Goal: Task Accomplishment & Management: Complete application form

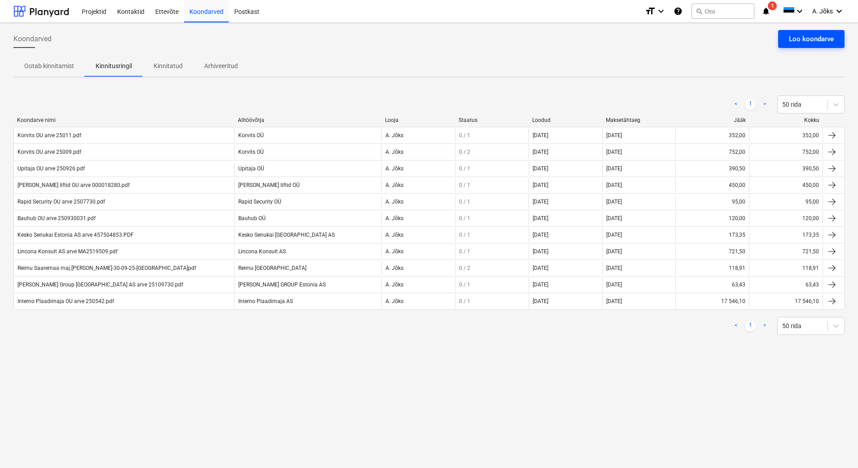
click at [799, 38] on div "Loo koondarve" at bounding box center [811, 39] width 45 height 12
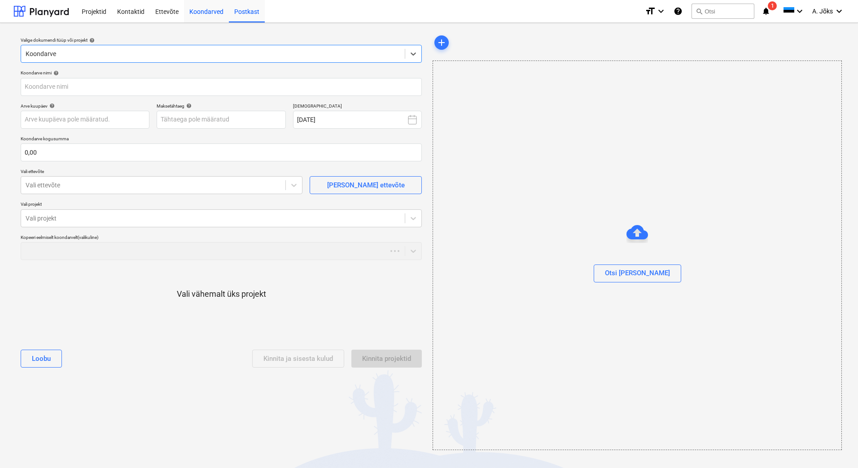
click at [205, 9] on div "Koondarved" at bounding box center [206, 11] width 45 height 23
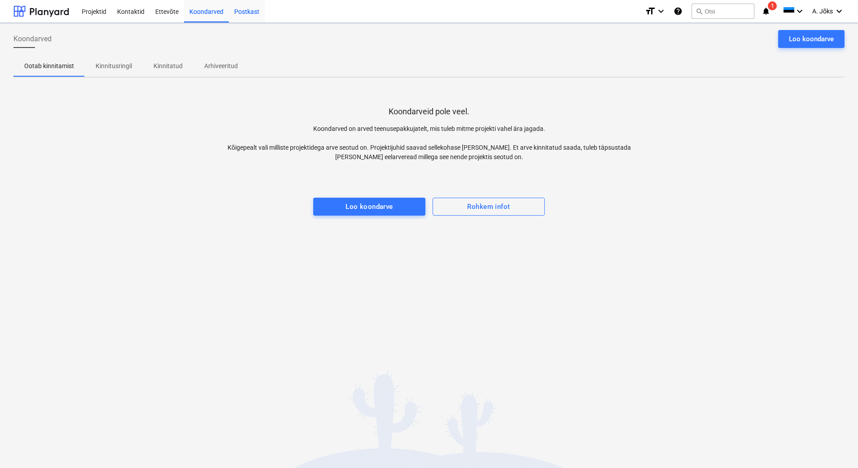
click at [245, 7] on div "Postkast" at bounding box center [247, 11] width 36 height 23
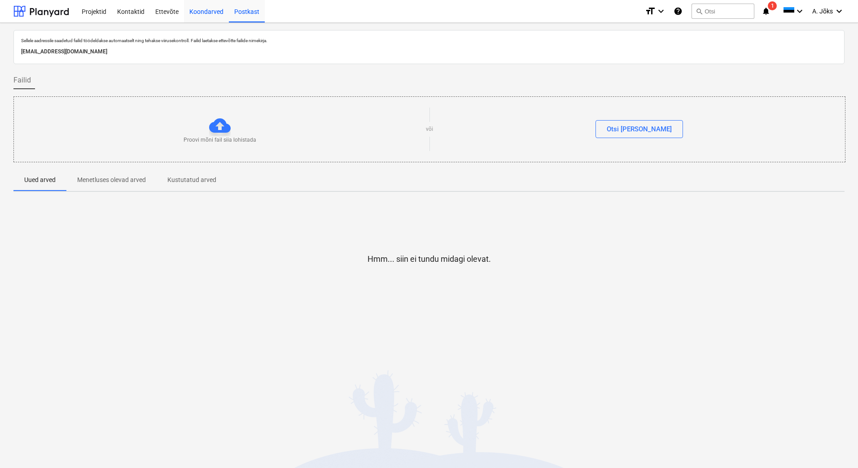
click at [210, 13] on div "Koondarved" at bounding box center [206, 11] width 45 height 23
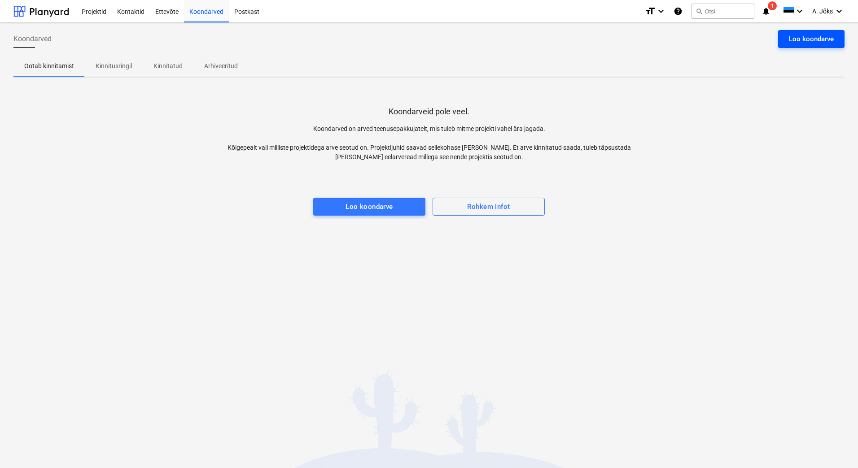
click at [814, 35] on div "Loo koondarve" at bounding box center [811, 39] width 45 height 12
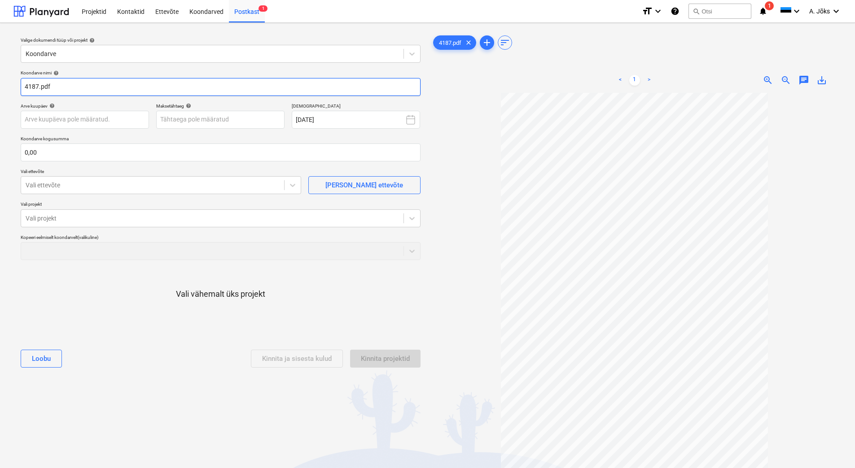
click at [26, 86] on input "4187.pdf" at bounding box center [221, 87] width 400 height 18
paste input "Insil Puhastusteenused OÜ"
type input "Insil Puhastusteenused OU arve 4187.pdf"
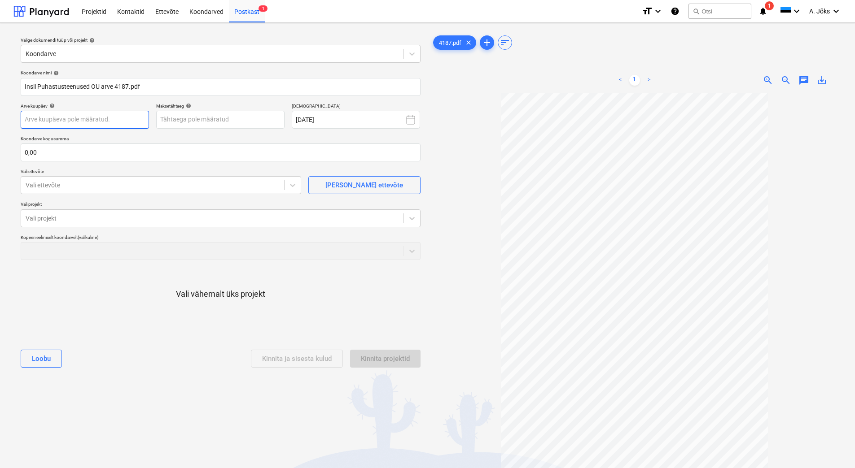
click at [127, 116] on body "Projektid Kontaktid Ettevõte Koondarved Postkast 1 format_size keyboard_arrow_d…" at bounding box center [427, 234] width 855 height 468
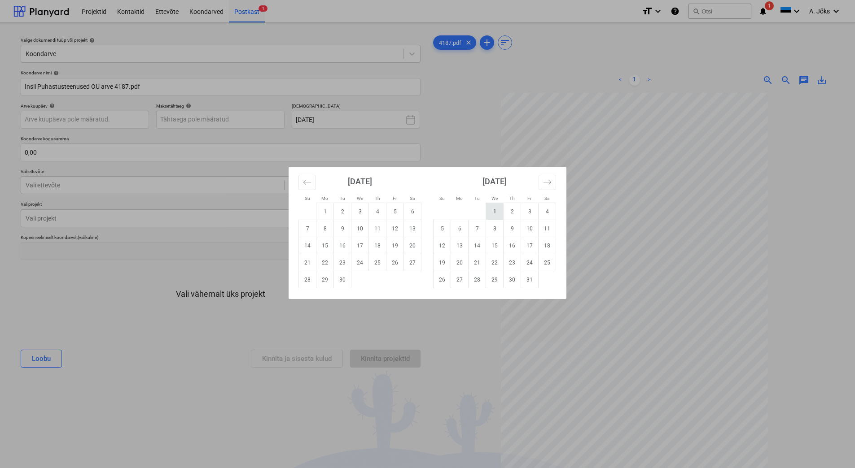
click at [489, 213] on td "1" at bounding box center [494, 211] width 17 height 17
type input "01 Oct 2025"
click at [213, 119] on body "Projektid Kontaktid Ettevõte Koondarved Postkast 1 format_size keyboard_arrow_d…" at bounding box center [427, 234] width 855 height 468
click at [477, 227] on td "7" at bounding box center [476, 228] width 17 height 17
type input "07 Oct 2025"
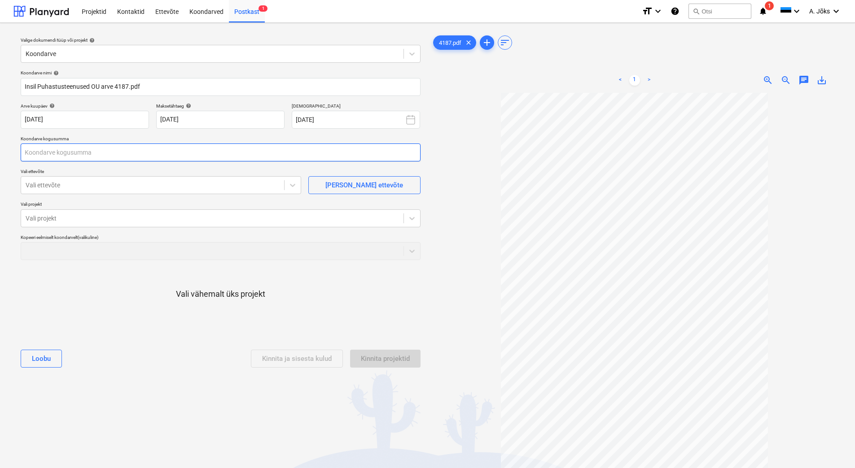
click at [146, 148] on input "text" at bounding box center [221, 153] width 400 height 18
type input "400,00"
click at [123, 185] on div at bounding box center [153, 185] width 254 height 9
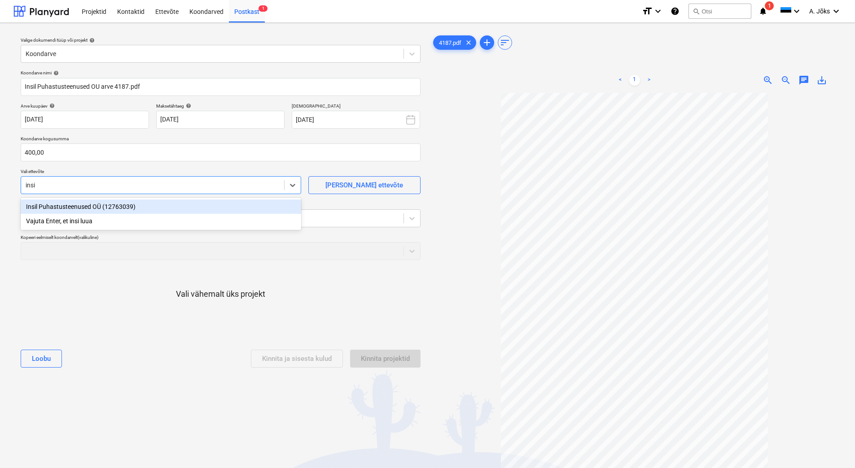
type input "insil"
click at [97, 209] on div "Insil Puhastusteenused OÜ (12763039)" at bounding box center [161, 207] width 280 height 14
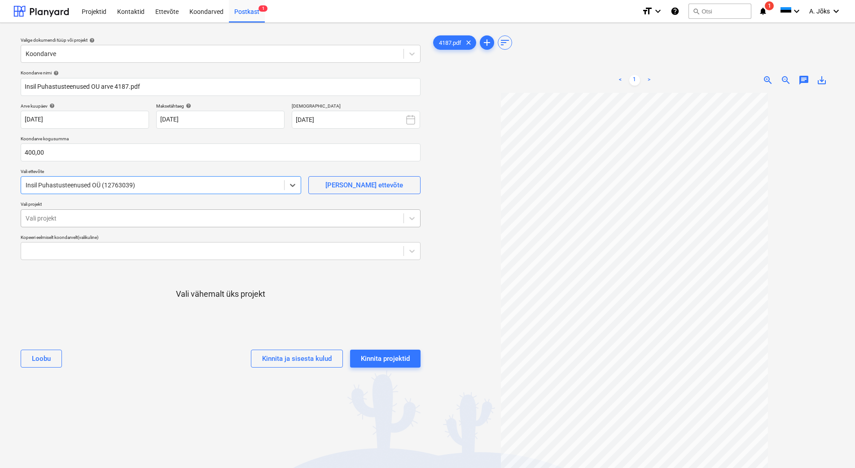
click at [104, 218] on div at bounding box center [212, 218] width 373 height 9
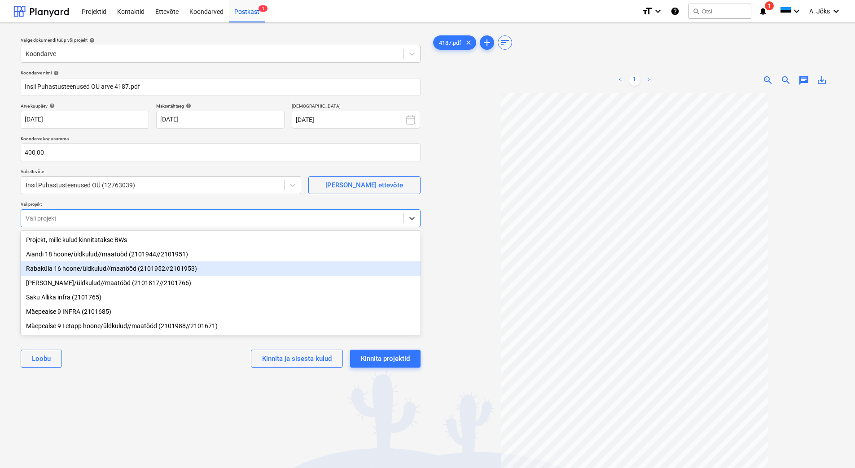
click at [89, 270] on div "Rabaküla 16 hoone/üldkulud//maatööd (2101952//2101953)" at bounding box center [221, 269] width 400 height 14
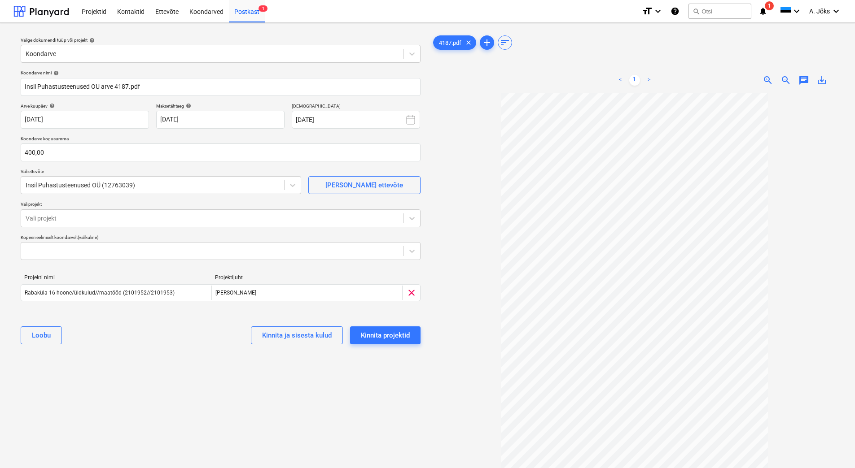
click at [103, 363] on div "Valige dokumendi tüüp või projekt help Koondarve Koondarve nimi help Insil Puha…" at bounding box center [220, 285] width 414 height 510
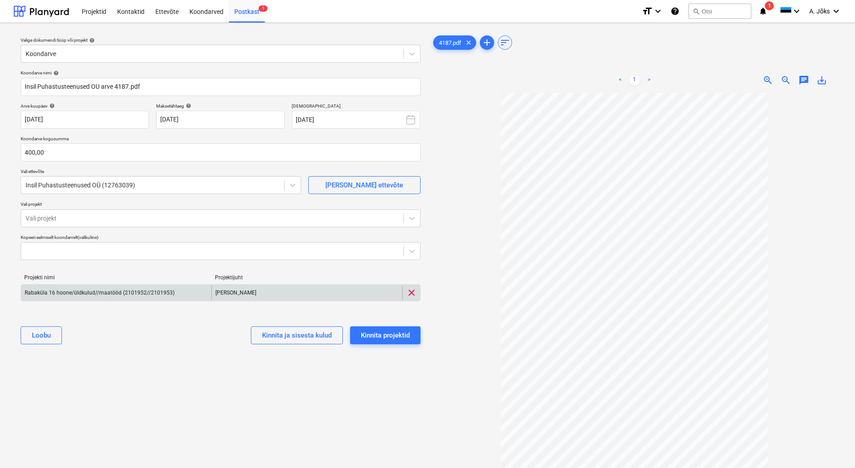
click at [413, 292] on span "clear" at bounding box center [411, 293] width 11 height 11
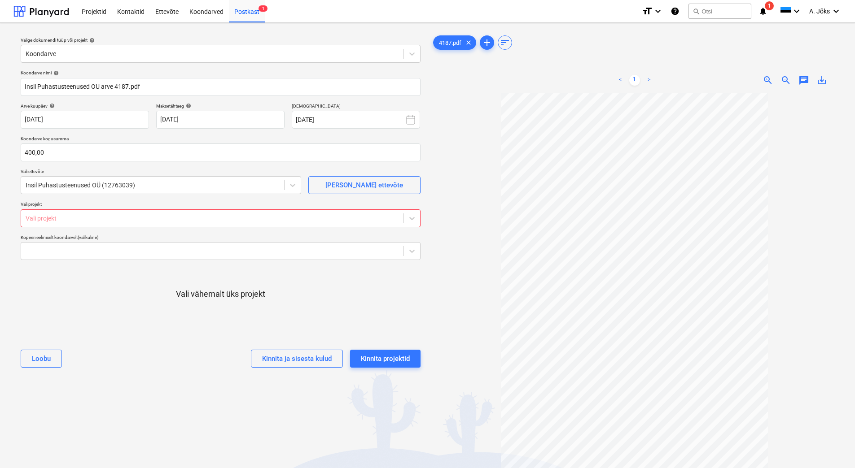
click at [245, 215] on div at bounding box center [212, 218] width 373 height 9
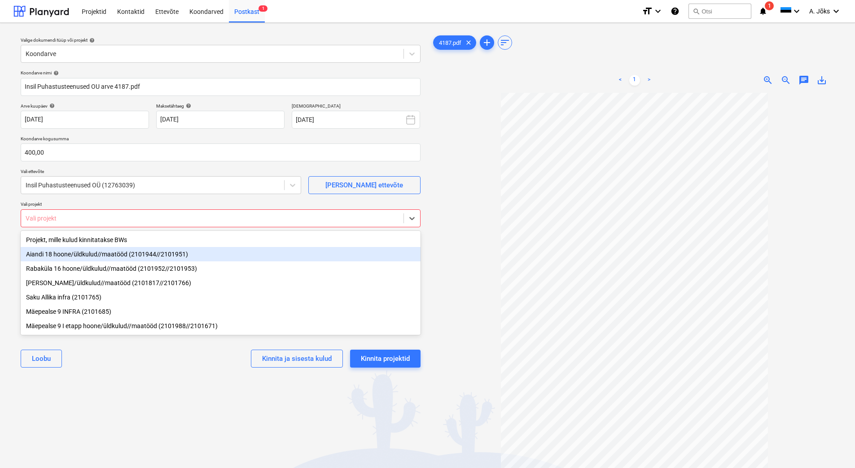
click at [168, 250] on div "Aiandi 18 hoone/üldkulud//maatööd (2101944//2101951)" at bounding box center [221, 254] width 400 height 14
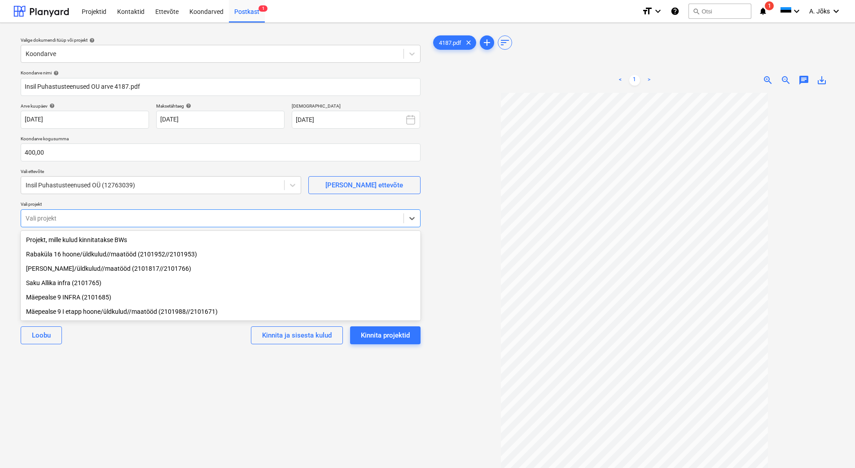
click at [176, 347] on div "Loobu Kinnita ja sisesta kulud Kinnita projektid" at bounding box center [221, 335] width 400 height 32
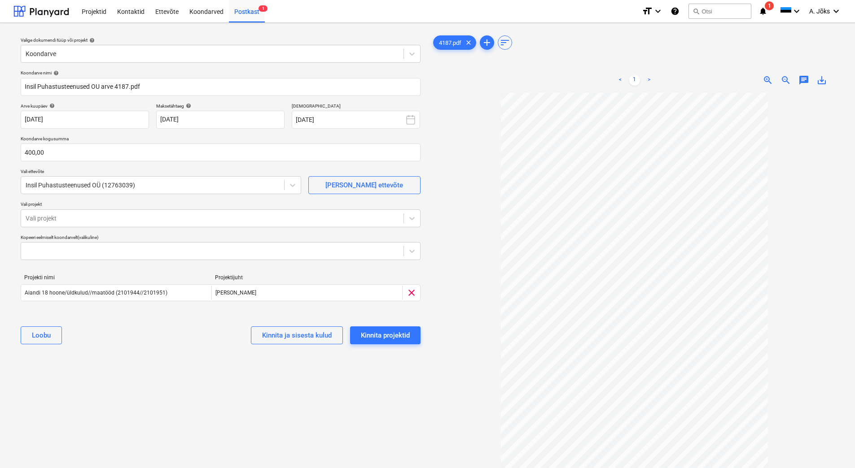
click at [807, 83] on span "chat" at bounding box center [803, 80] width 11 height 11
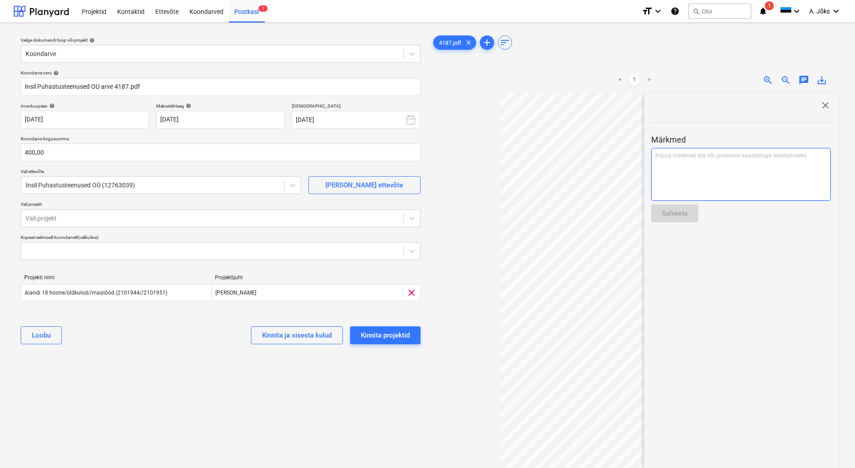
click at [749, 154] on p "Kirjuta märkmed siia või @mention kaastöötaja teavitamiseks ﻿" at bounding box center [740, 156] width 171 height 8
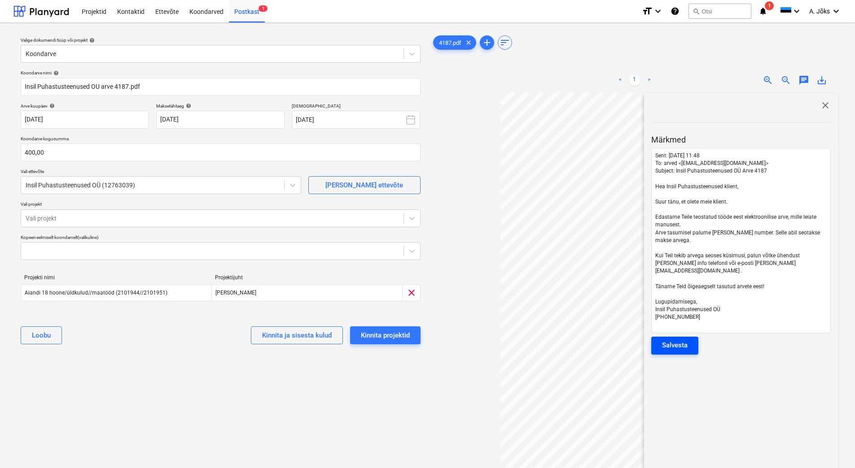
click at [673, 340] on div "Salvesta" at bounding box center [675, 346] width 26 height 12
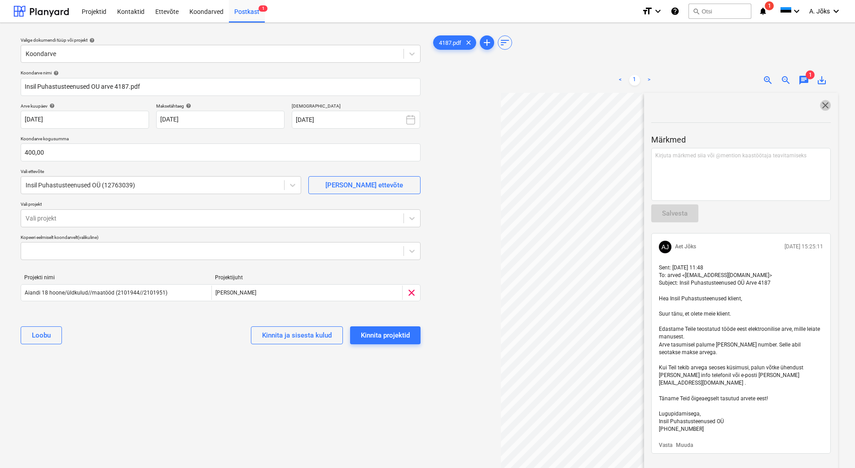
click at [821, 106] on span "close" at bounding box center [825, 105] width 11 height 11
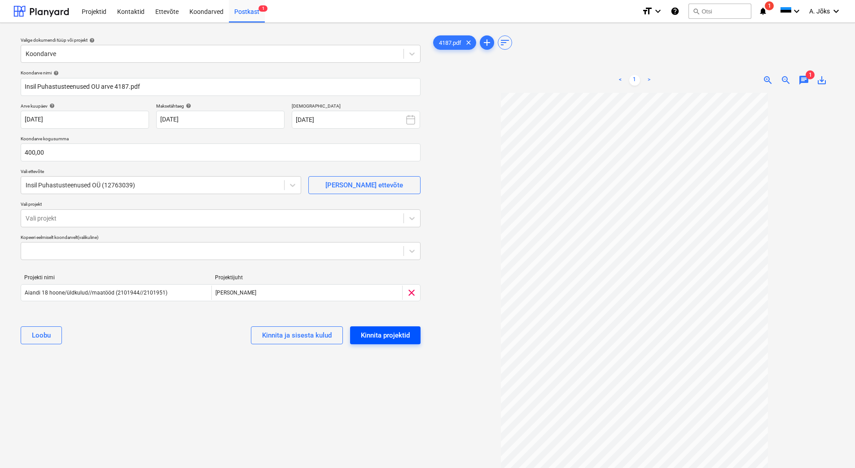
click at [382, 337] on div "Kinnita projektid" at bounding box center [385, 336] width 49 height 12
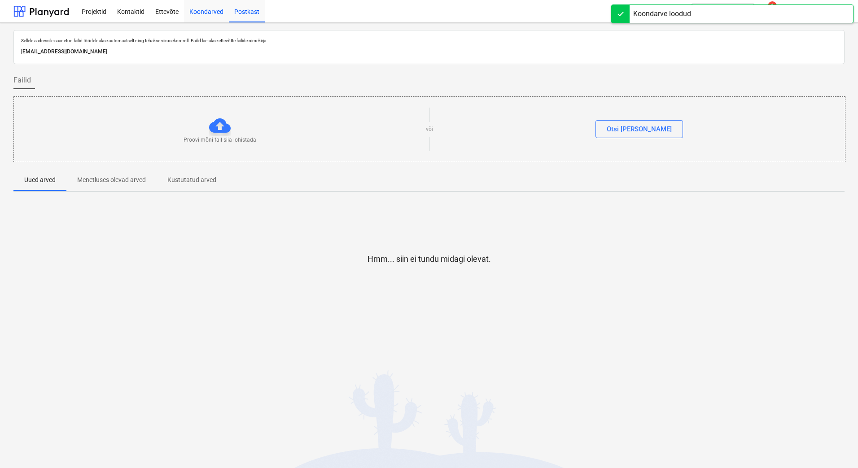
click at [210, 7] on div "Koondarved" at bounding box center [206, 11] width 45 height 23
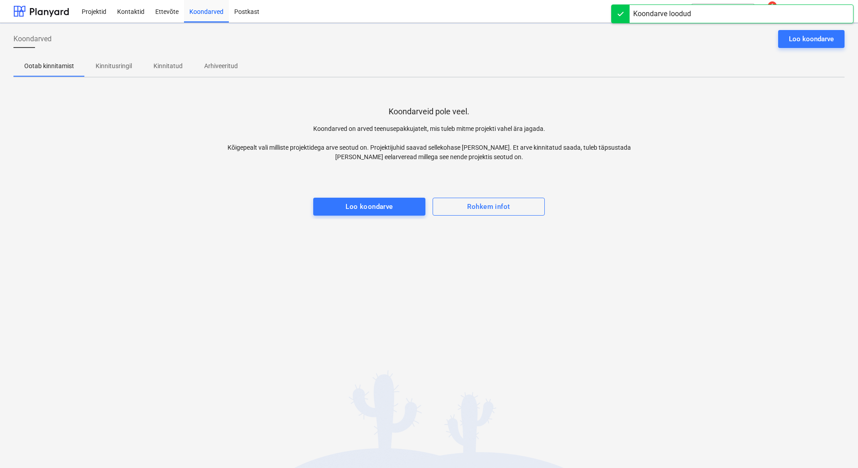
drag, startPoint x: 232, startPoint y: 237, endPoint x: 229, endPoint y: 222, distance: 15.6
click at [232, 236] on div "Koondarved Loo koondarve Ootab kinnitamist Kinnitusringil Kinnitatud Arhiveerit…" at bounding box center [429, 245] width 858 height 445
click at [113, 64] on p "Kinnitusringil" at bounding box center [114, 65] width 36 height 9
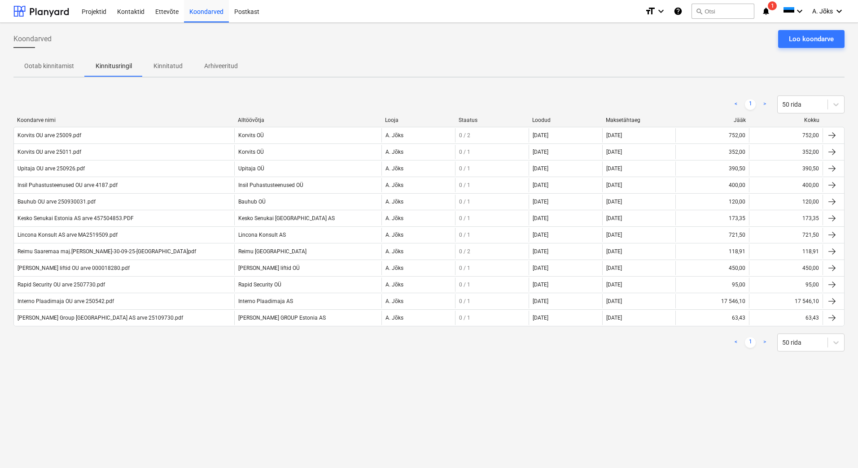
click at [266, 372] on div "Koondarved Loo koondarve Ootab kinnitamist Kinnitusringil Kinnitatud Arhiveerit…" at bounding box center [429, 245] width 858 height 445
click at [367, 387] on div "Koondarved Loo koondarve Ootab kinnitamist Kinnitusringil Kinnitatud Arhiveerit…" at bounding box center [429, 245] width 858 height 445
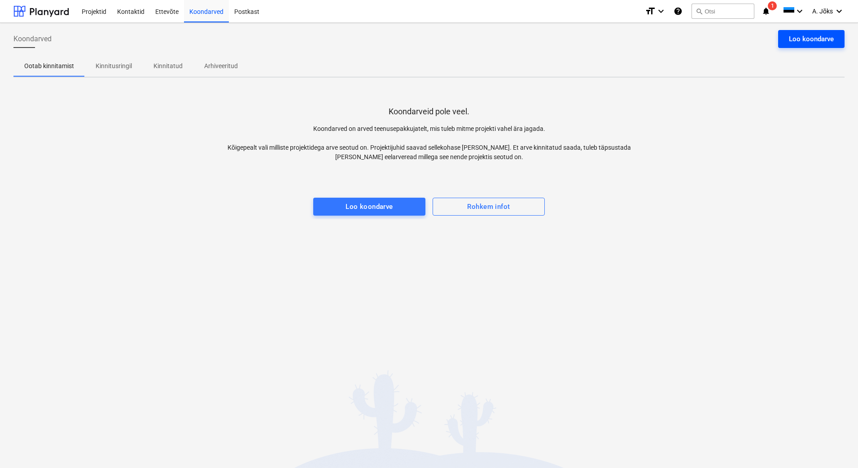
click at [820, 40] on div "Loo koondarve" at bounding box center [811, 39] width 45 height 12
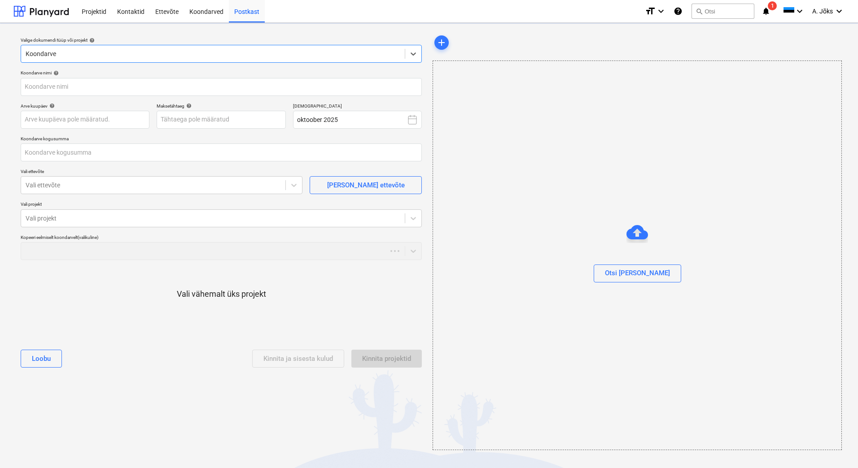
type input "0,00"
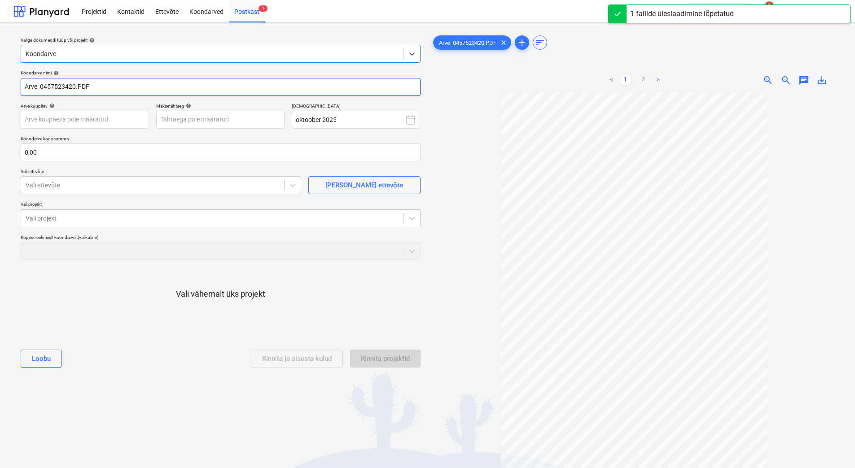
click at [45, 87] on input "Arve_0457523420.PDF" at bounding box center [221, 87] width 400 height 18
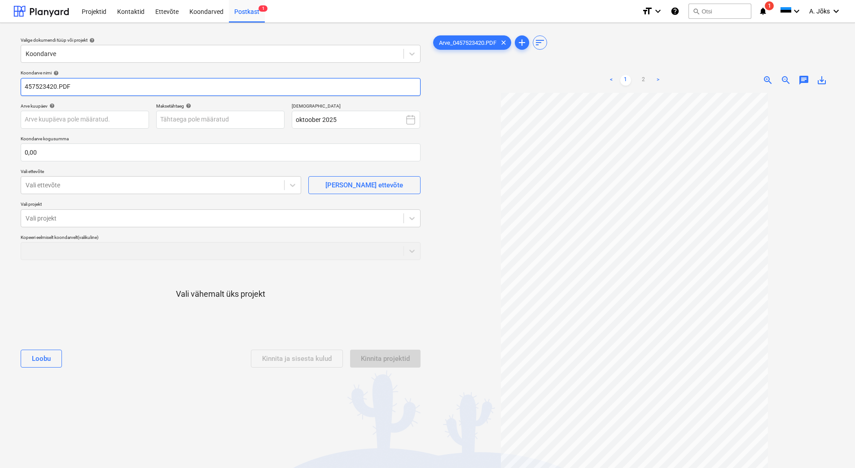
paste input "Kesko Senukai Estonia"
type input "Kesko Senukai Estonia AS arve 457523420.PDF"
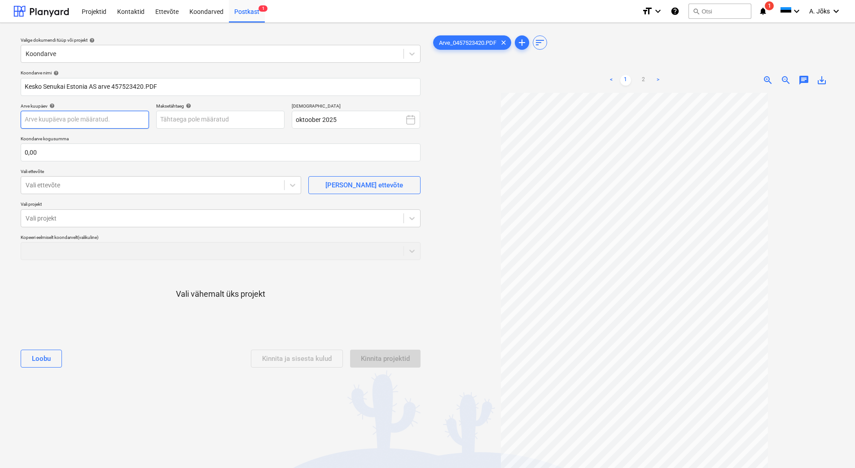
click at [99, 119] on body "Projektid Kontaktid Ettevõte Koondarved Postkast 1 format_size keyboard_arrow_d…" at bounding box center [427, 234] width 855 height 468
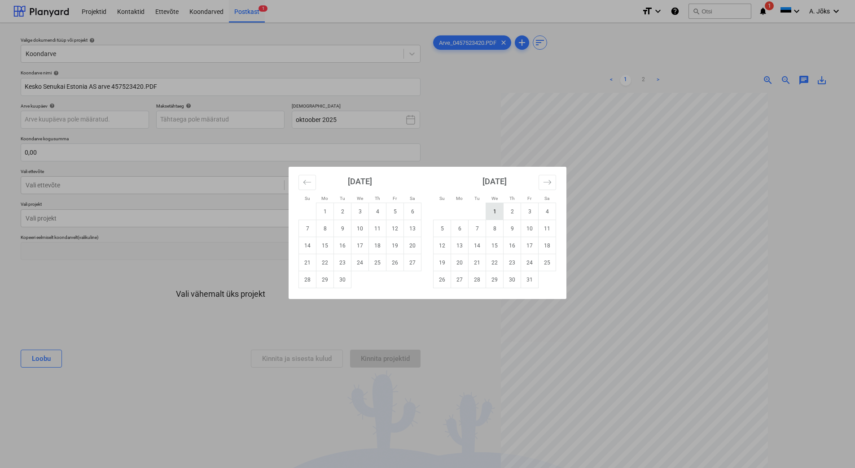
click at [497, 215] on td "1" at bounding box center [494, 211] width 17 height 17
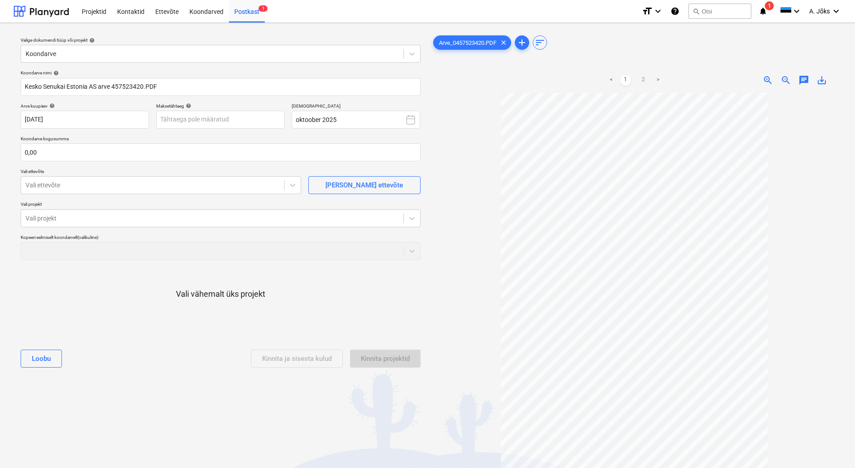
type input "[DATE]"
click at [260, 121] on body "Projektid Kontaktid Ettevõte Koondarved Postkast 1 format_size keyboard_arrow_d…" at bounding box center [427, 234] width 855 height 468
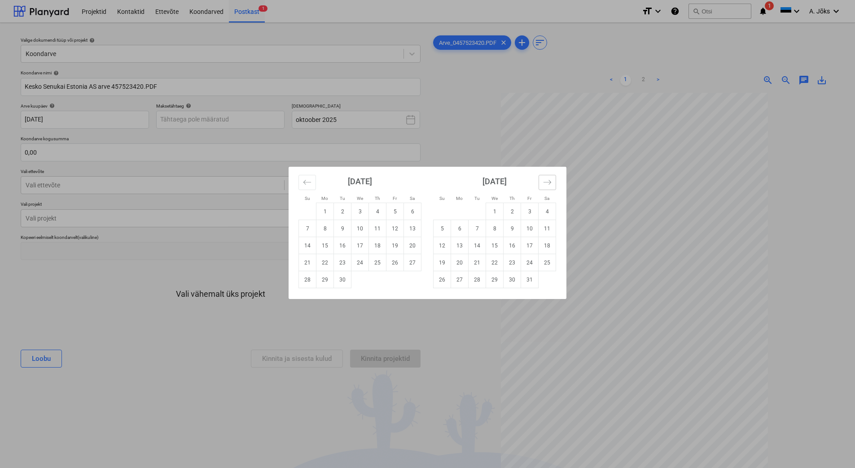
click at [551, 180] on icon "Move forward to switch to the next month." at bounding box center [547, 182] width 9 height 9
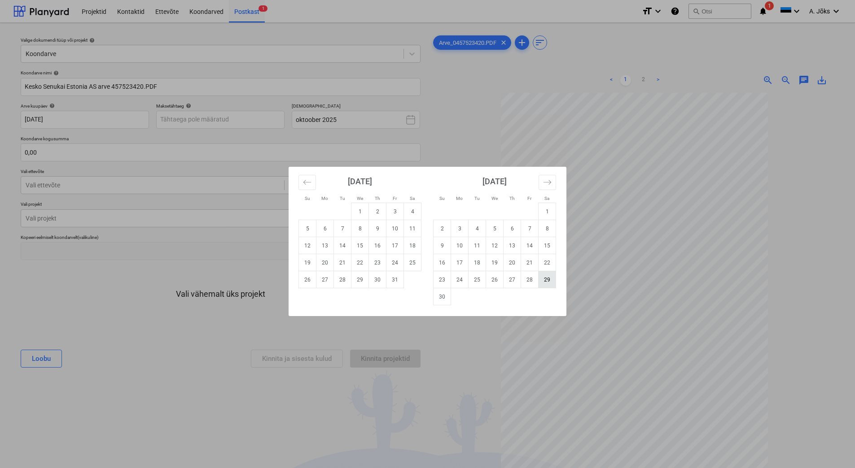
click at [547, 279] on td "29" at bounding box center [546, 279] width 17 height 17
type input "29 Nov 2025"
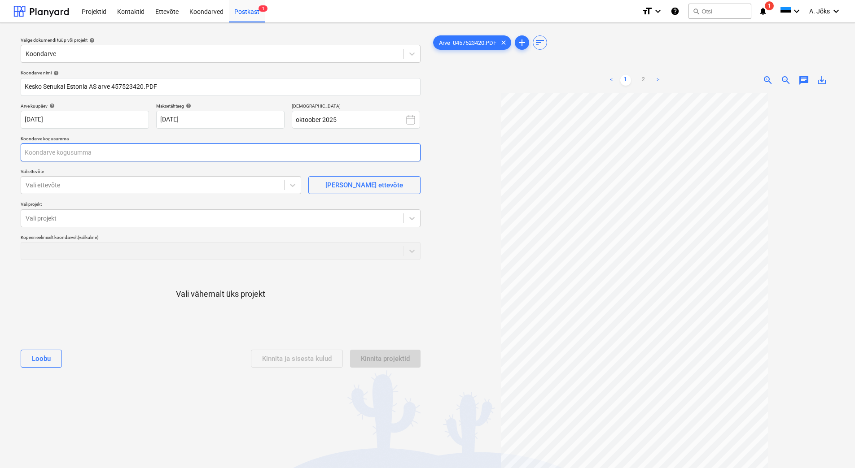
click at [98, 155] on input "text" at bounding box center [221, 153] width 400 height 18
type input "0,00"
click at [82, 153] on input "text" at bounding box center [221, 153] width 400 height 18
type input "2 060,75"
click at [81, 180] on div "Vali ettevõte" at bounding box center [152, 185] width 263 height 13
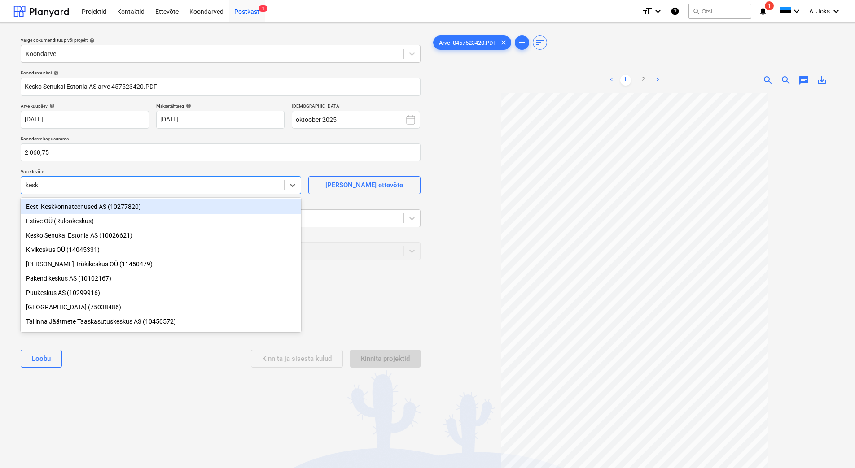
type input "kesko"
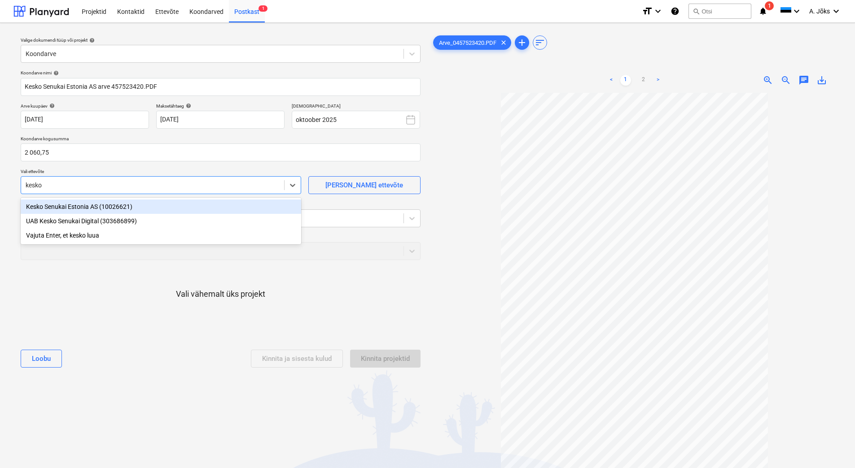
click at [81, 211] on div "Kesko Senukai Estonia AS (10026621)" at bounding box center [161, 207] width 280 height 14
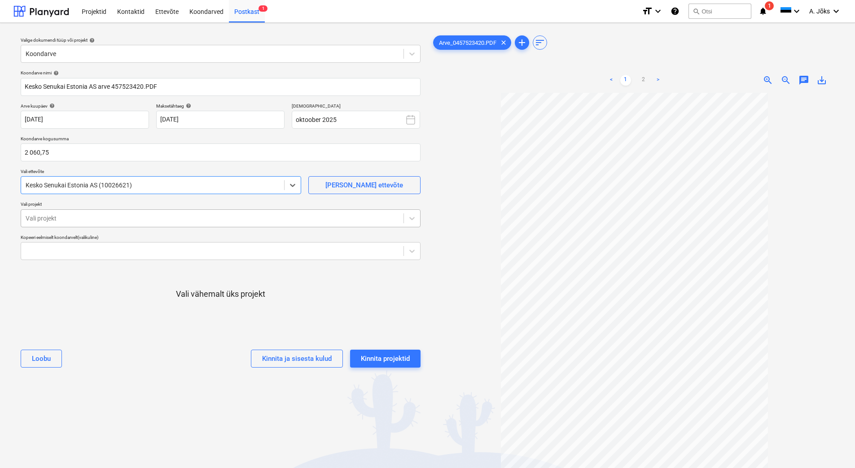
click at [81, 221] on div at bounding box center [212, 218] width 373 height 9
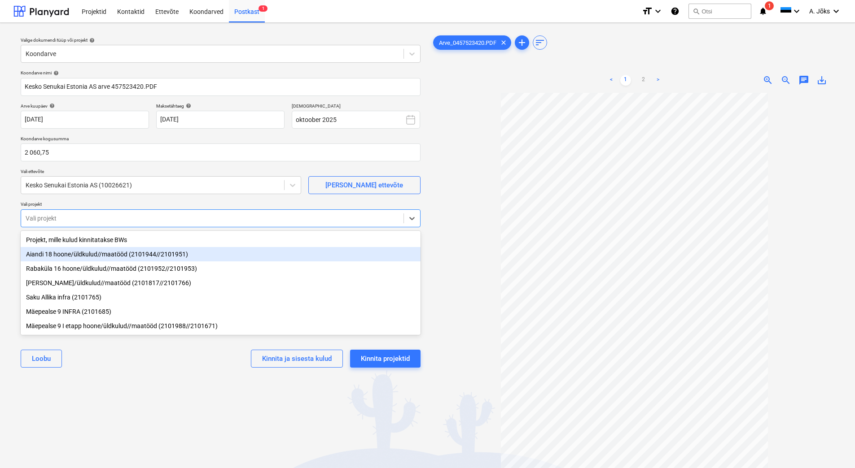
click at [71, 258] on div "Aiandi 18 hoone/üldkulud//maatööd (2101944//2101951)" at bounding box center [221, 254] width 400 height 14
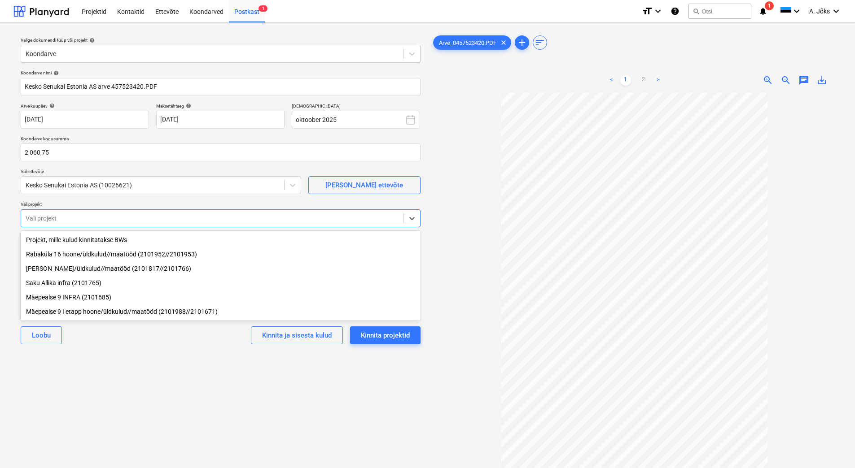
click at [140, 404] on div "Valige dokumendi tüüp või projekt help Koondarve Koondarve nimi help Kesko Senu…" at bounding box center [220, 285] width 414 height 510
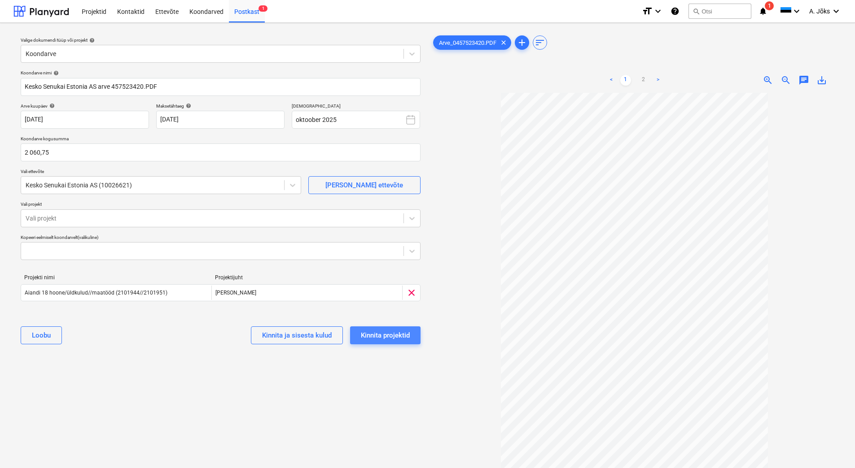
click at [386, 335] on div "Kinnita projektid" at bounding box center [385, 336] width 49 height 12
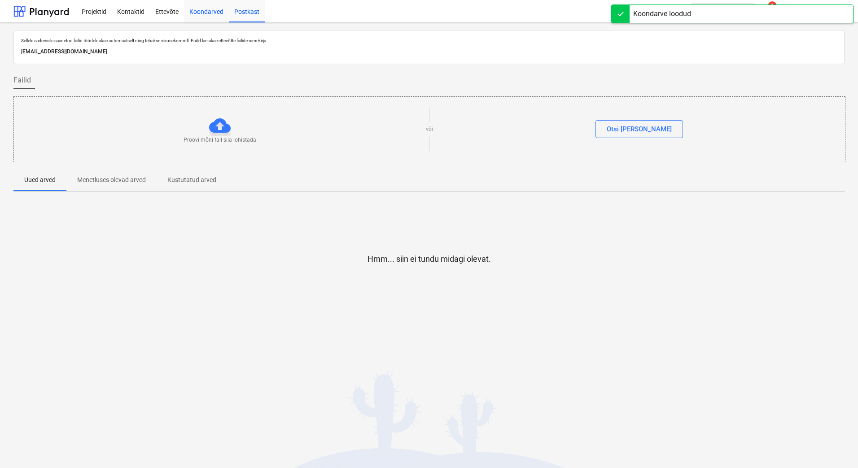
click at [209, 14] on div "Koondarved" at bounding box center [206, 11] width 45 height 23
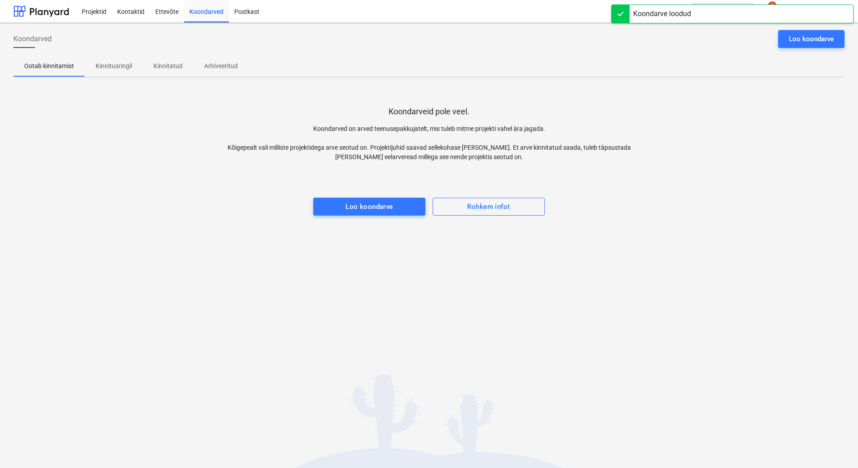
click at [130, 75] on button "Kinnitusringil" at bounding box center [114, 66] width 58 height 22
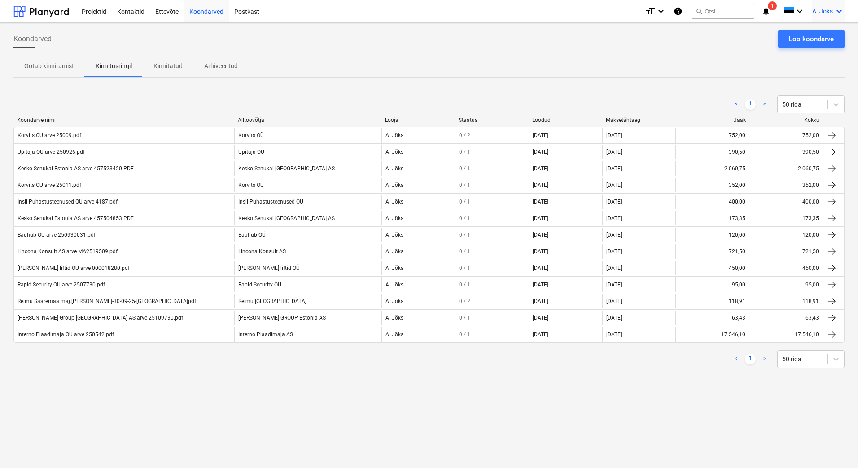
click at [825, 12] on span "A. Jõks" at bounding box center [822, 11] width 21 height 7
click at [810, 51] on div "Logi välja" at bounding box center [817, 49] width 54 height 14
